Goal: Task Accomplishment & Management: Manage account settings

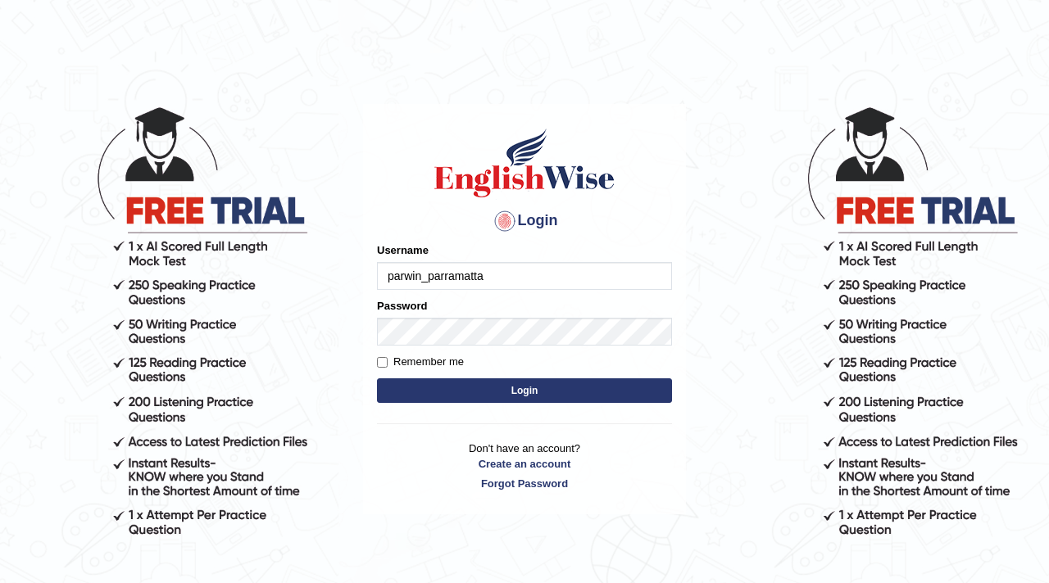
type input "parwin_parramatta"
click at [531, 393] on button "Login" at bounding box center [524, 391] width 295 height 25
click at [379, 270] on input "Username" at bounding box center [524, 276] width 295 height 28
type input "parwin_parramatta"
click at [488, 392] on button "Login" at bounding box center [524, 391] width 295 height 25
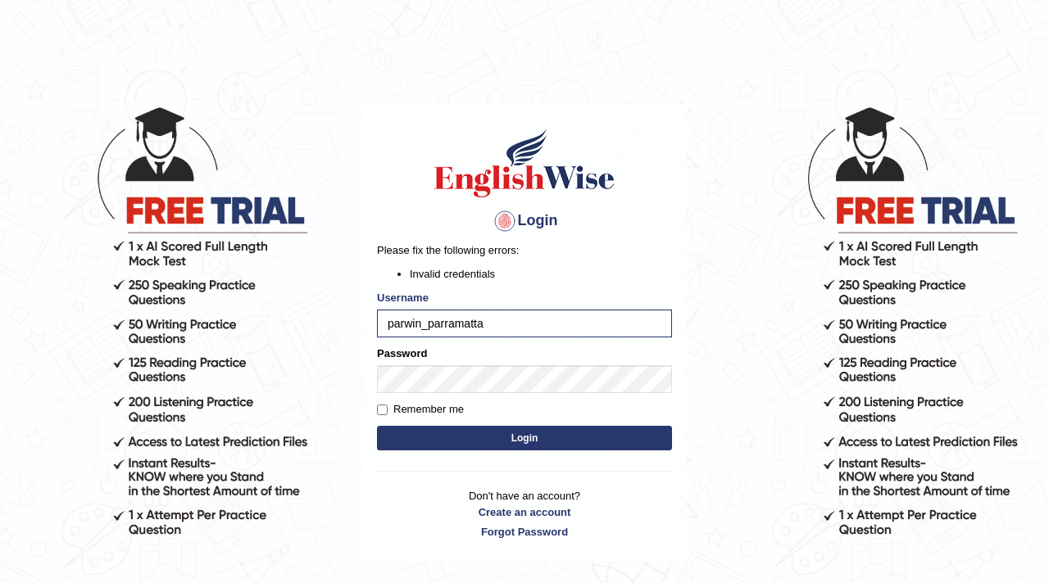
click at [536, 443] on button "Login" at bounding box center [524, 438] width 295 height 25
click at [488, 326] on input "parwin_parramatta" at bounding box center [524, 324] width 295 height 28
type input "p"
type input "parwin_parramatta"
click at [538, 445] on button "Login" at bounding box center [524, 438] width 295 height 25
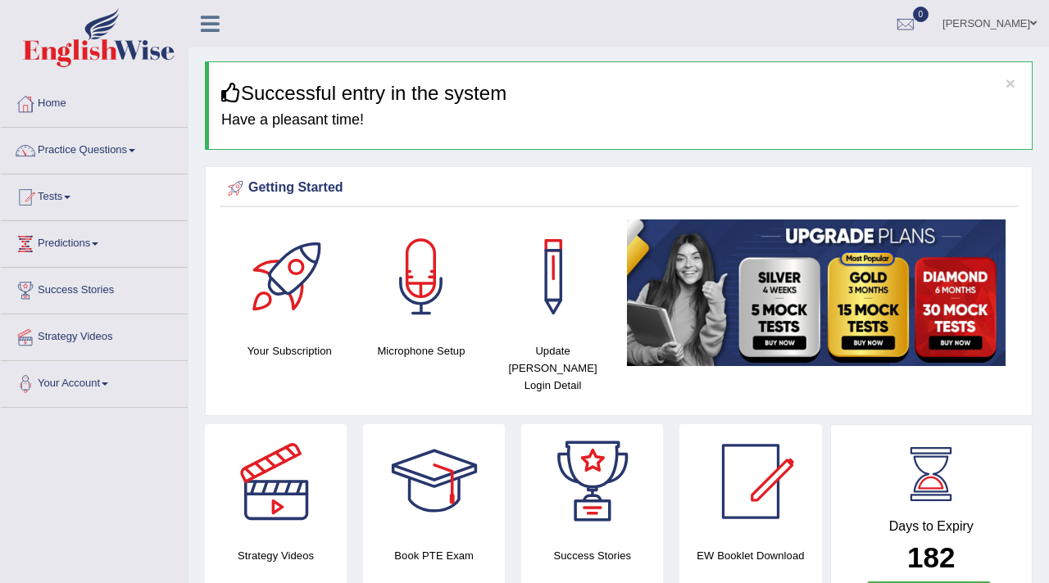
click at [951, 25] on link "[PERSON_NAME]" at bounding box center [989, 21] width 119 height 43
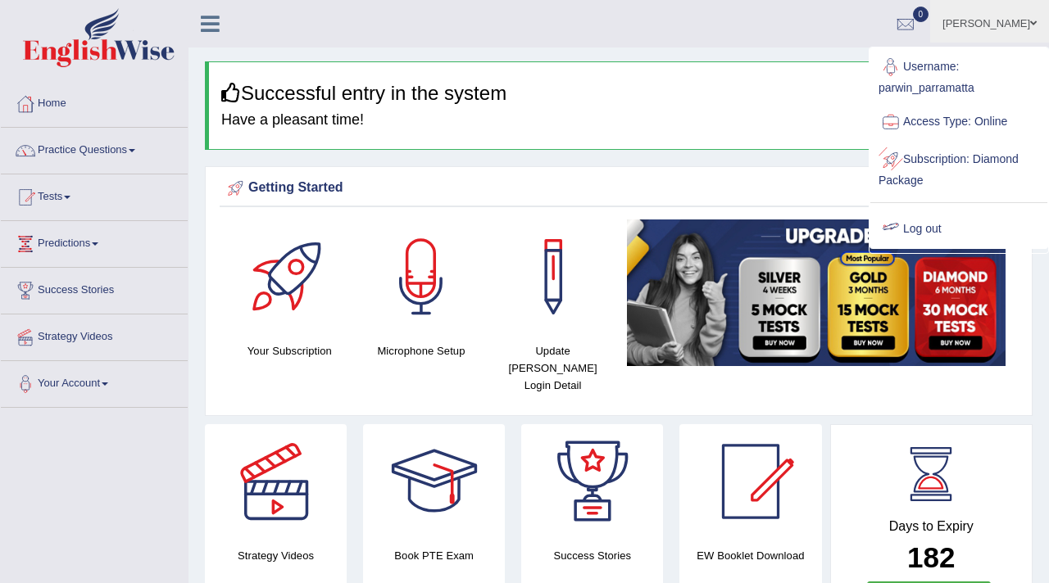
click at [914, 226] on link "Log out" at bounding box center [958, 230] width 177 height 38
